Goal: Register for event/course

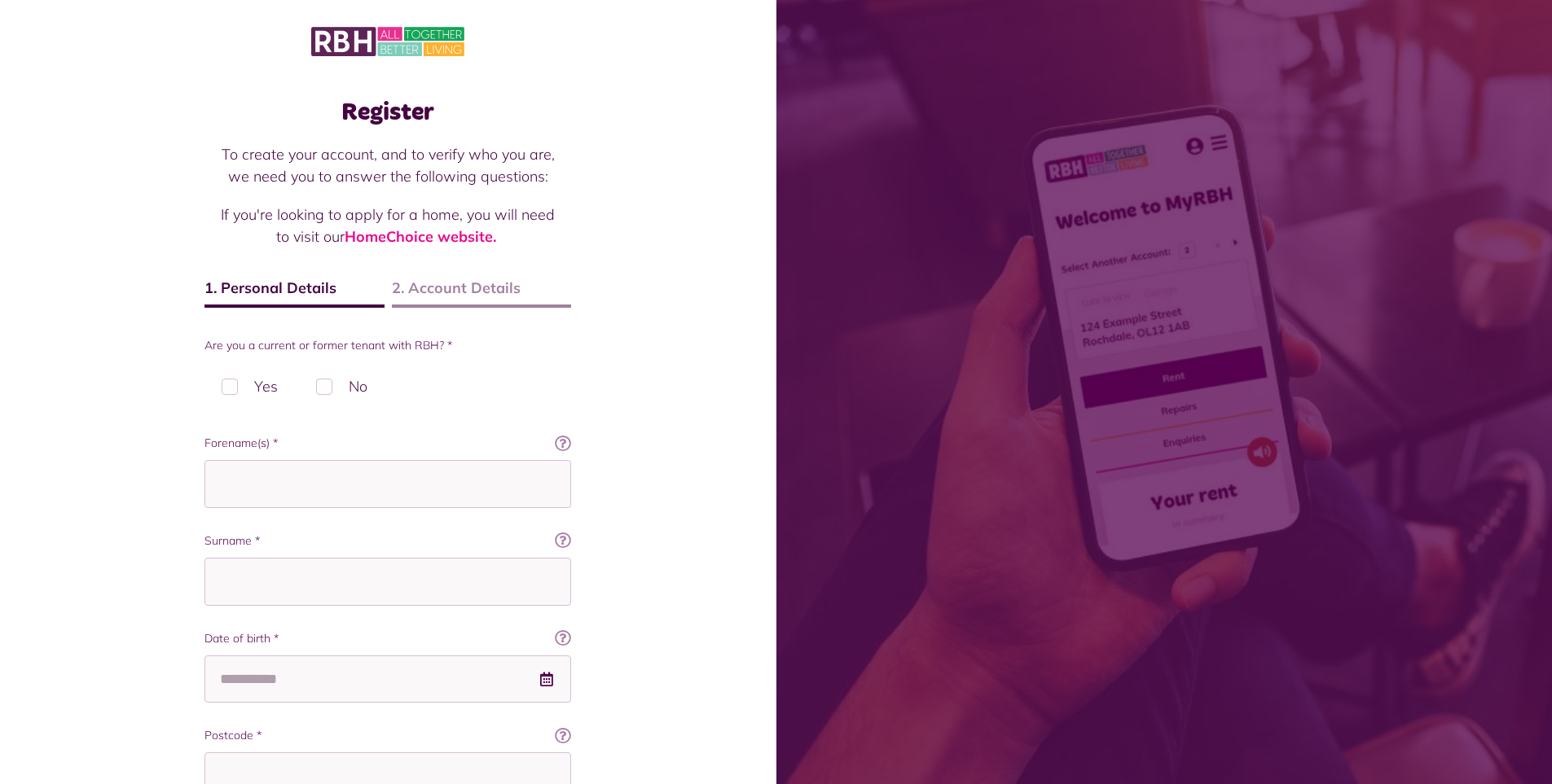
click at [90, 329] on div "Register To create your account, and to verify who you are, we need you to answ…" at bounding box center [388, 574] width 776 height 1149
click at [375, 40] on img at bounding box center [388, 41] width 154 height 34
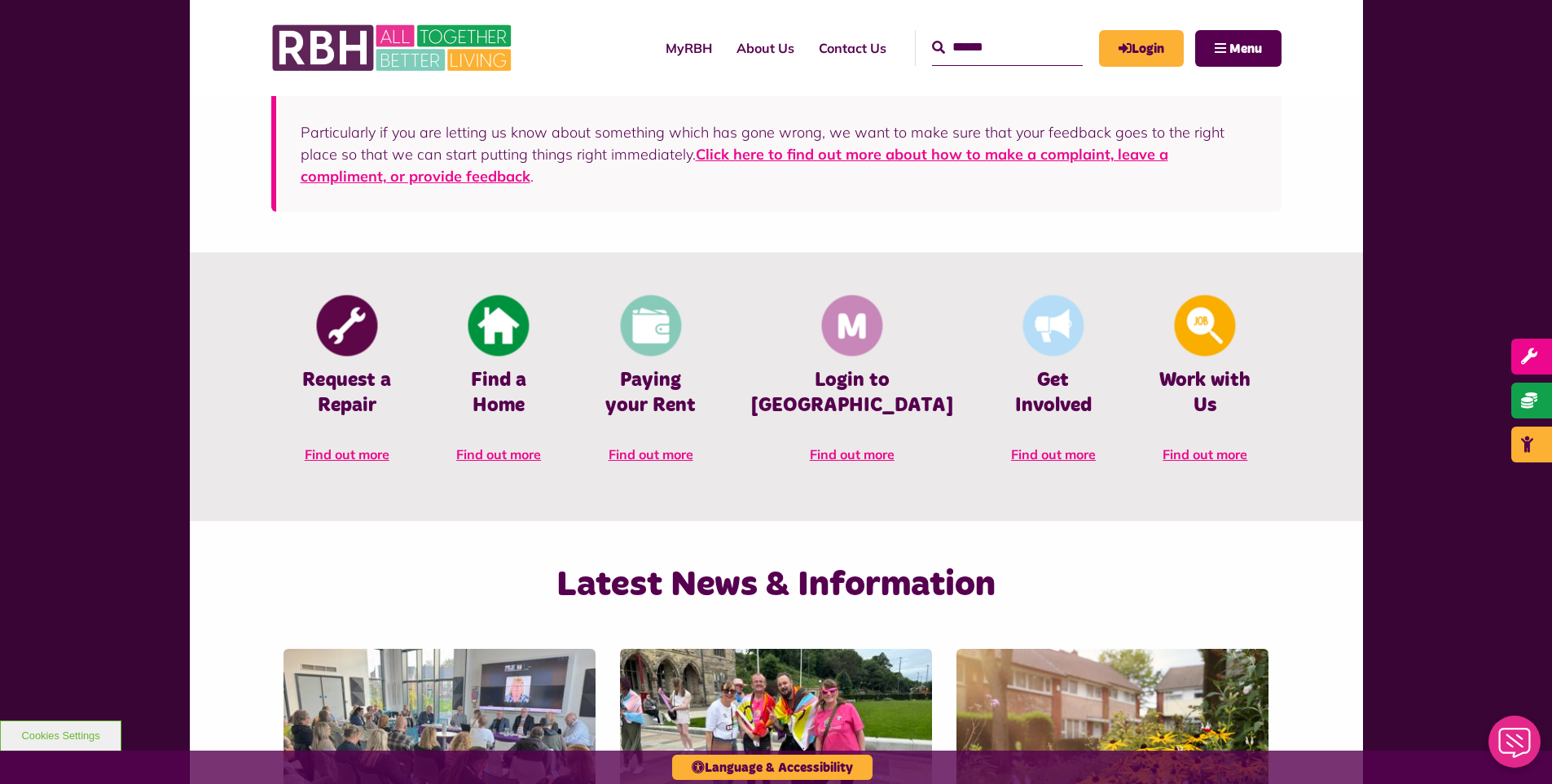
scroll to position [652, 0]
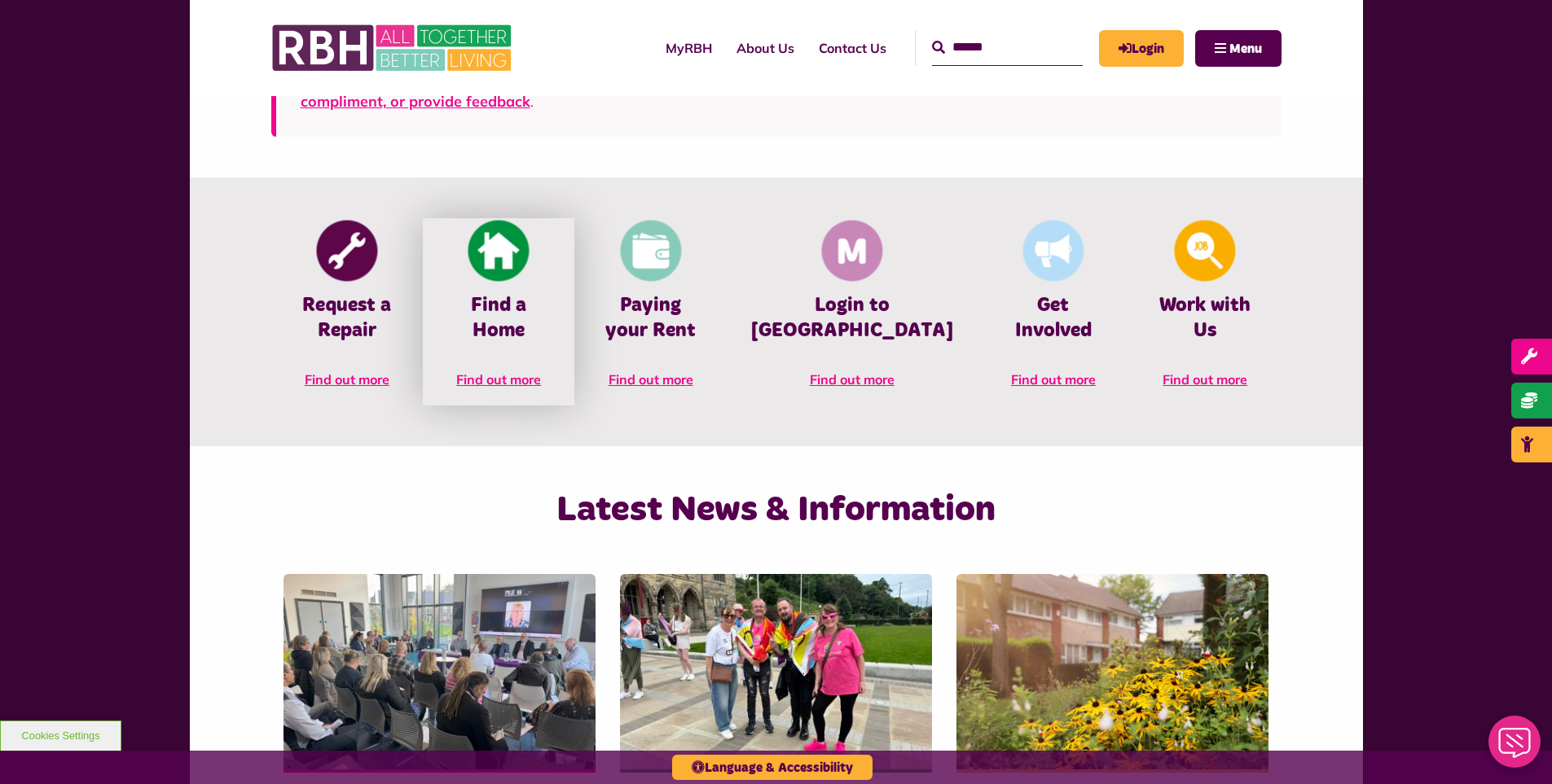
click at [529, 262] on img at bounding box center [500, 251] width 61 height 61
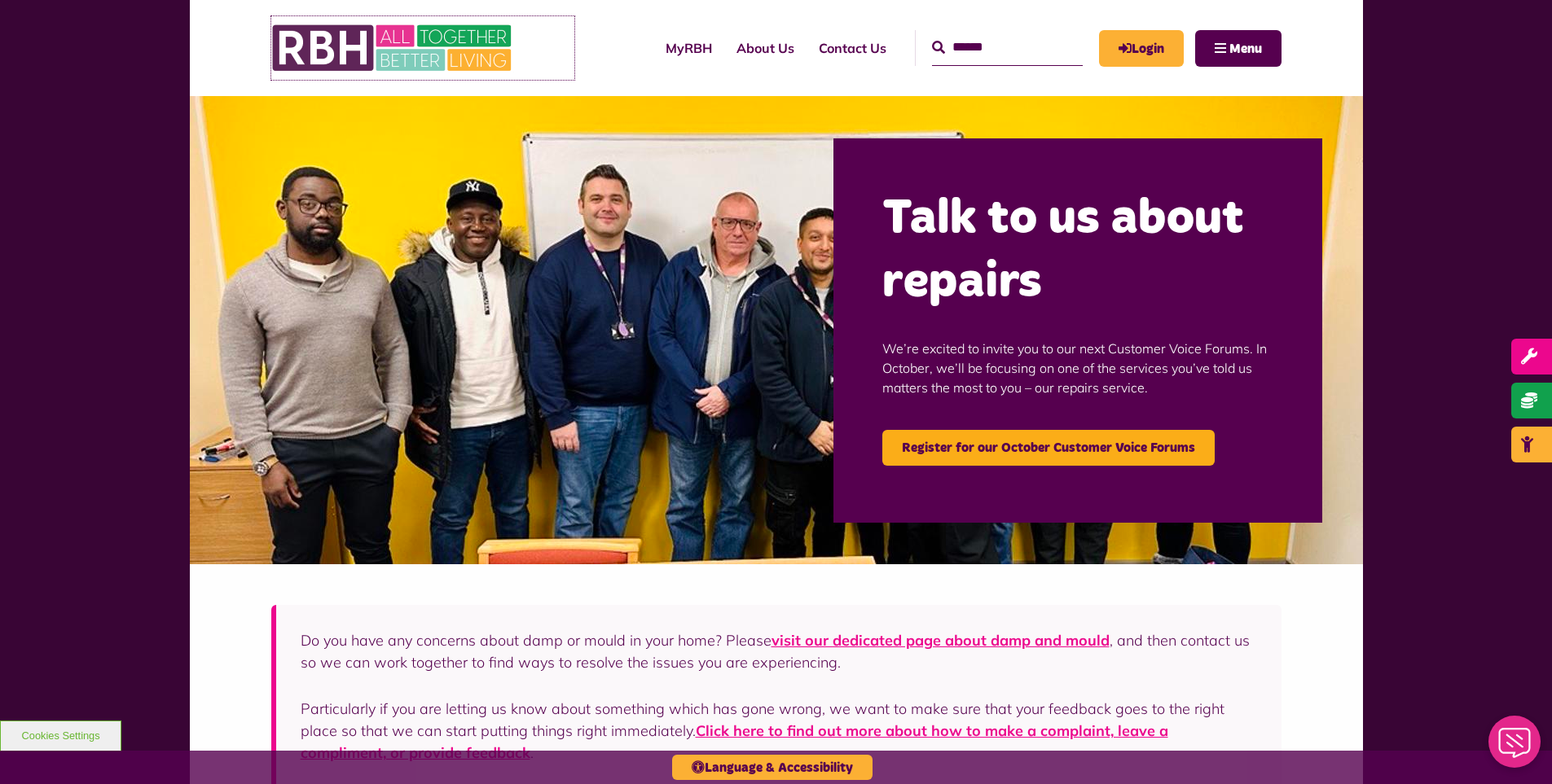
click at [370, 46] on img at bounding box center [394, 48] width 245 height 63
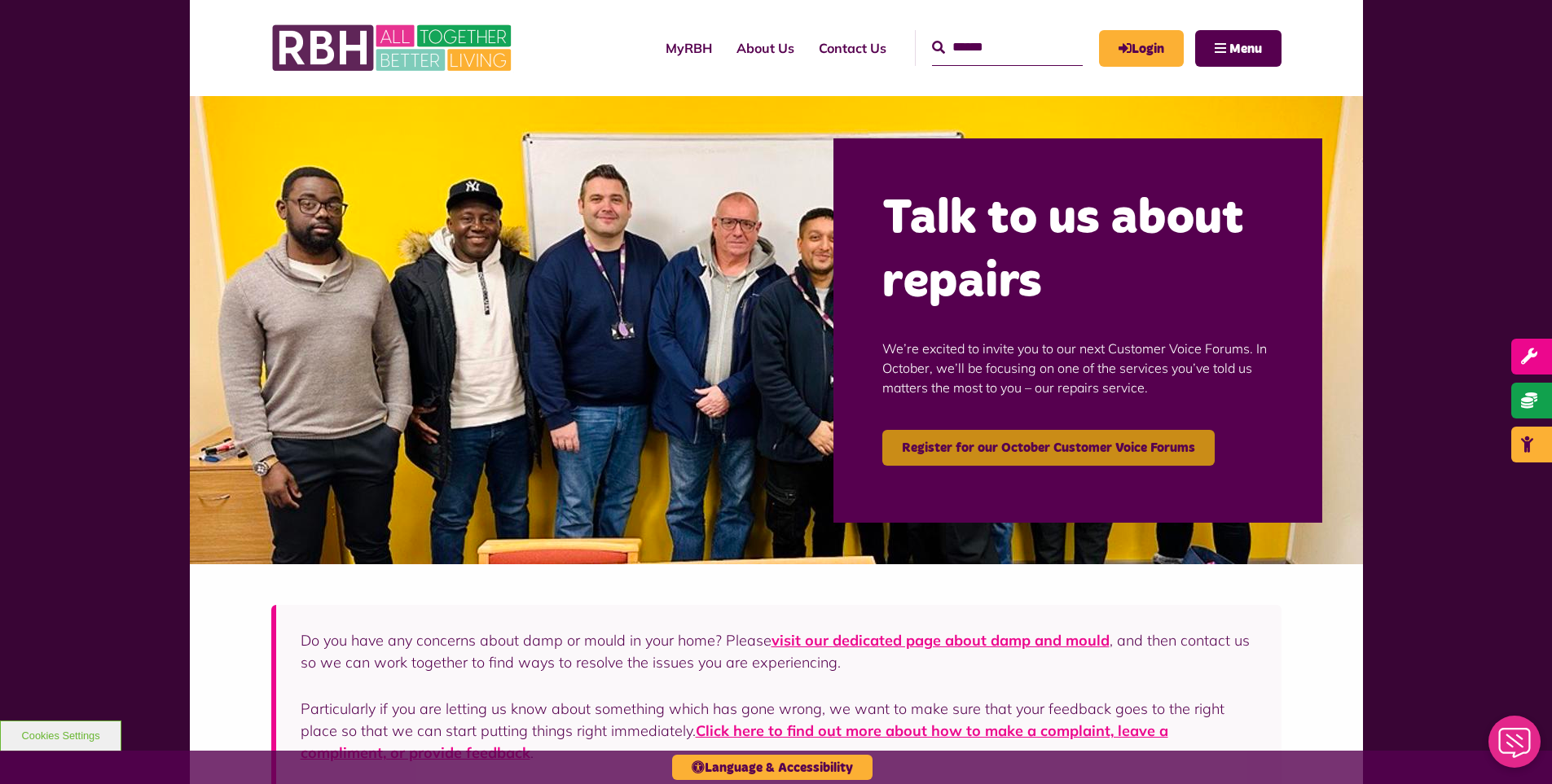
click at [1018, 443] on link "Register for our October Customer Voice Forums" at bounding box center [1048, 447] width 332 height 36
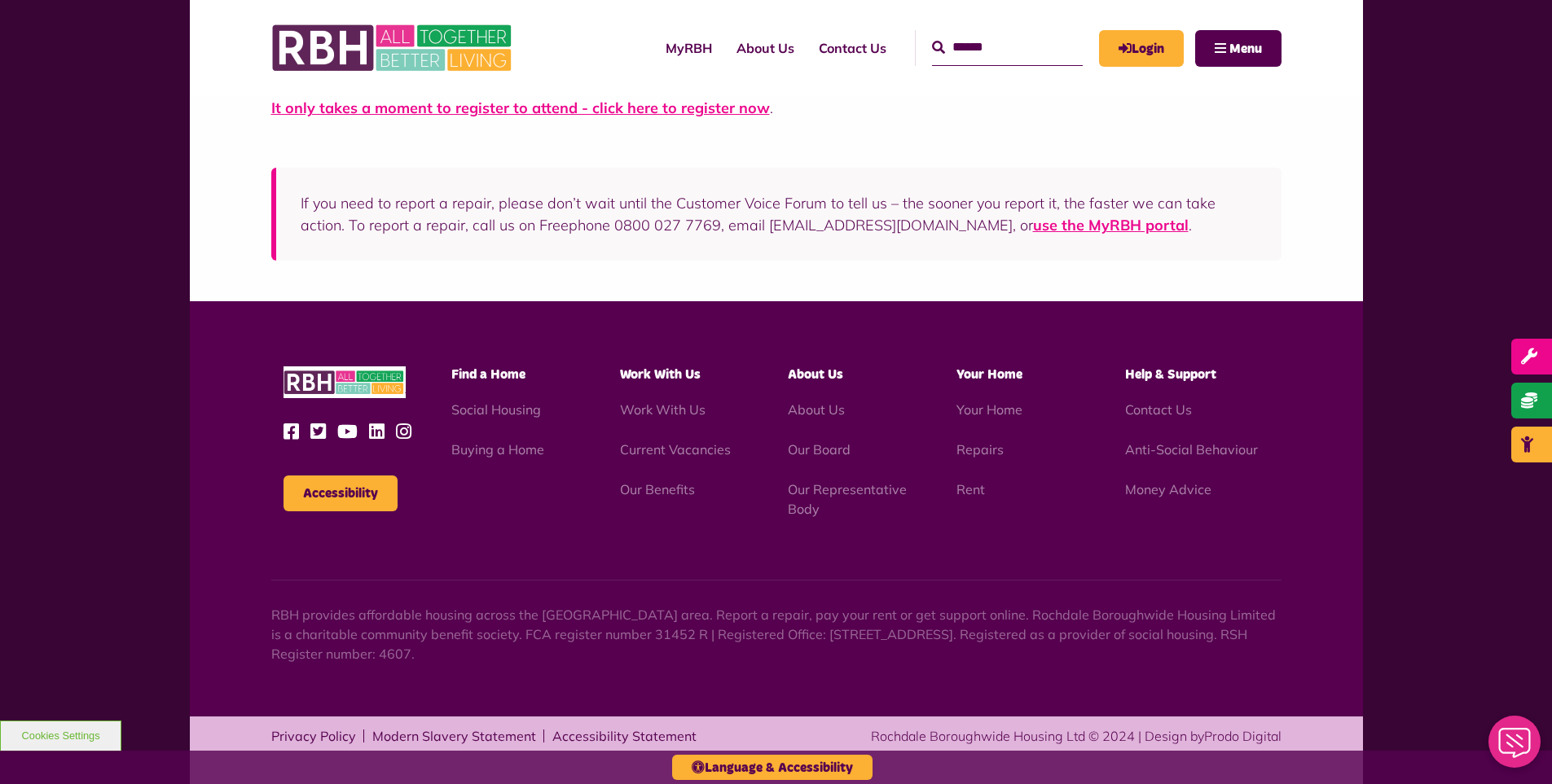
scroll to position [135, 0]
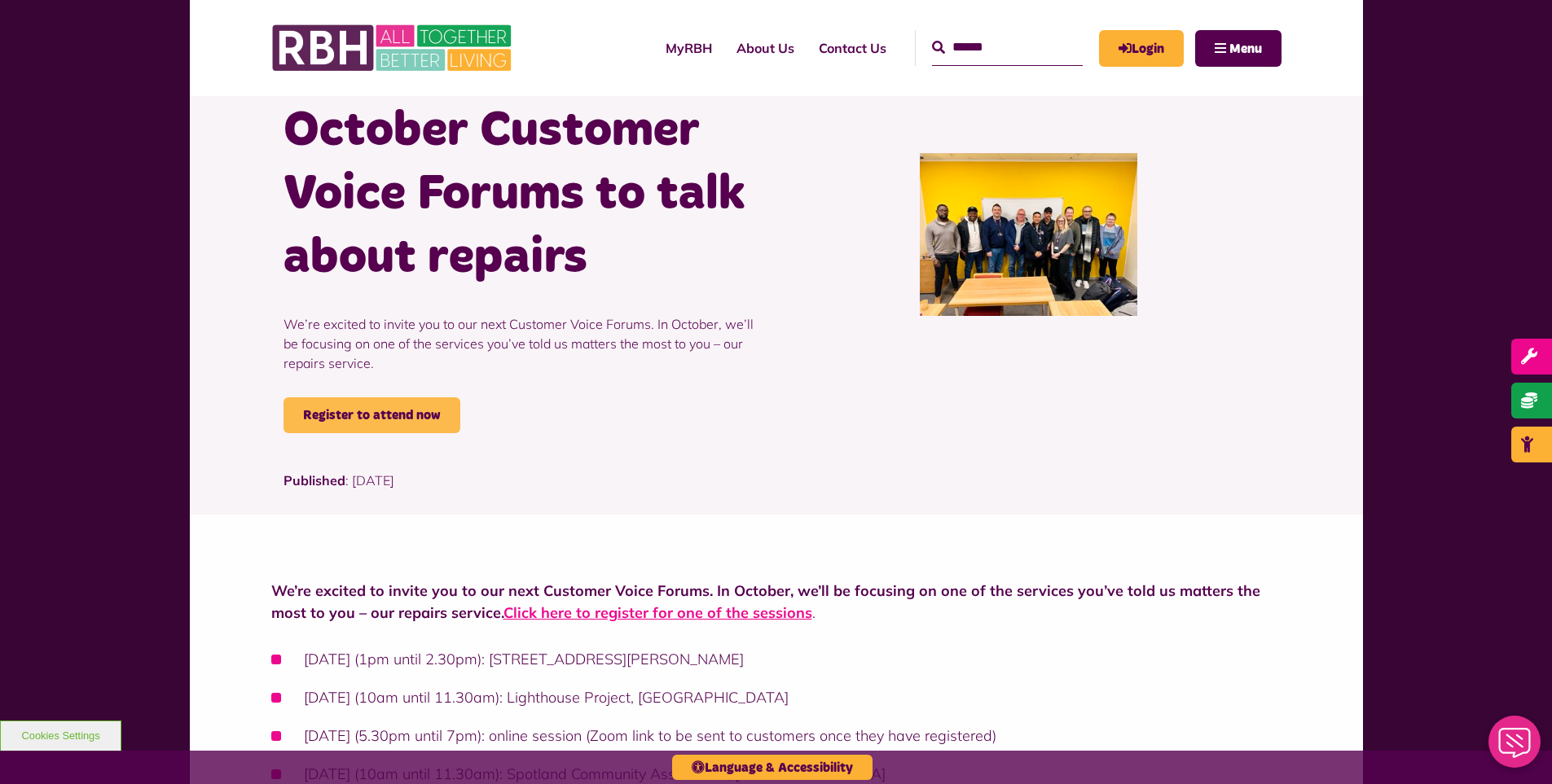
click at [381, 412] on link "Register to attend now" at bounding box center [372, 415] width 177 height 36
